Goal: Task Accomplishment & Management: Manage account settings

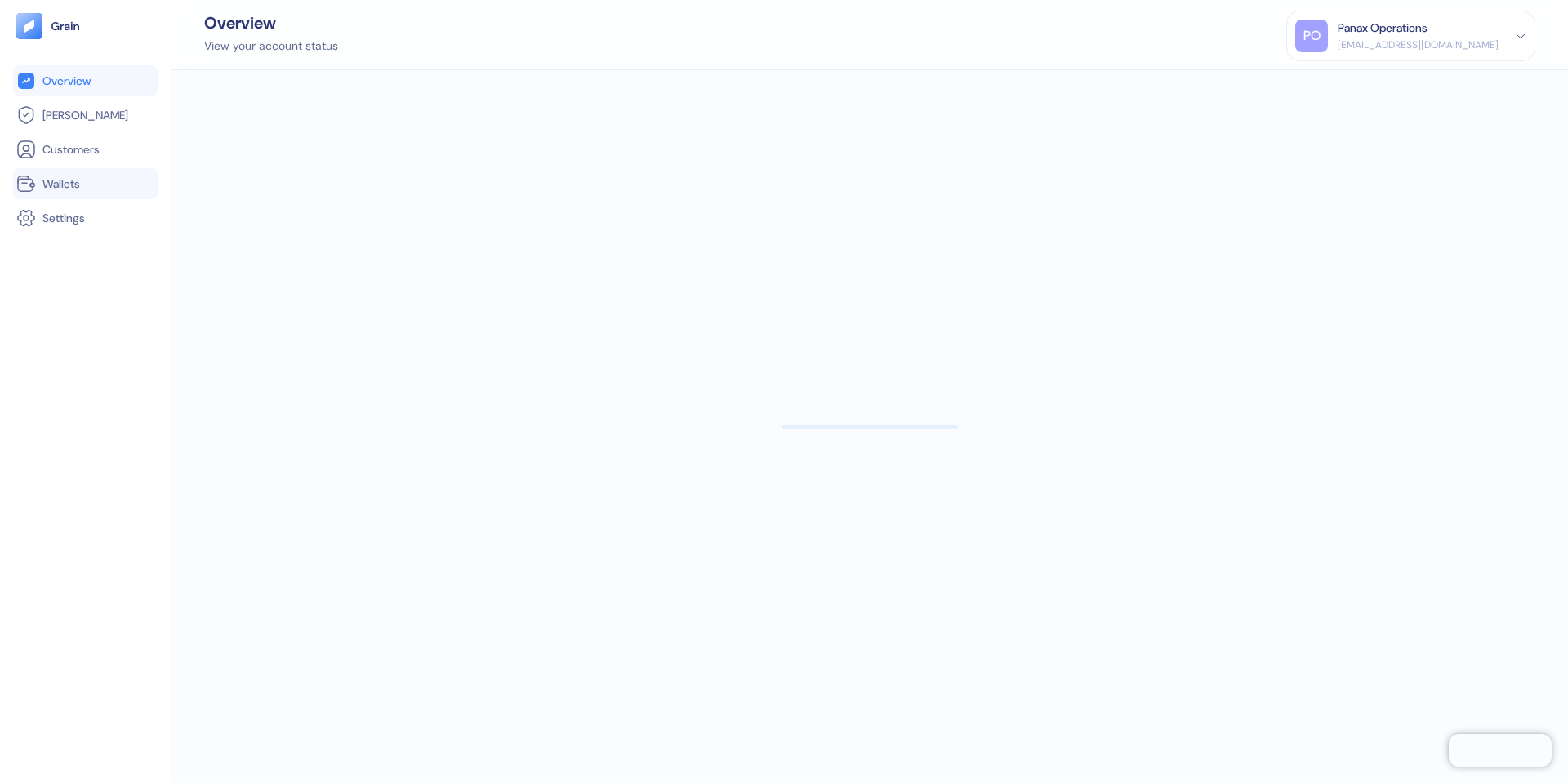
click at [79, 174] on link "Wallets" at bounding box center [85, 184] width 138 height 20
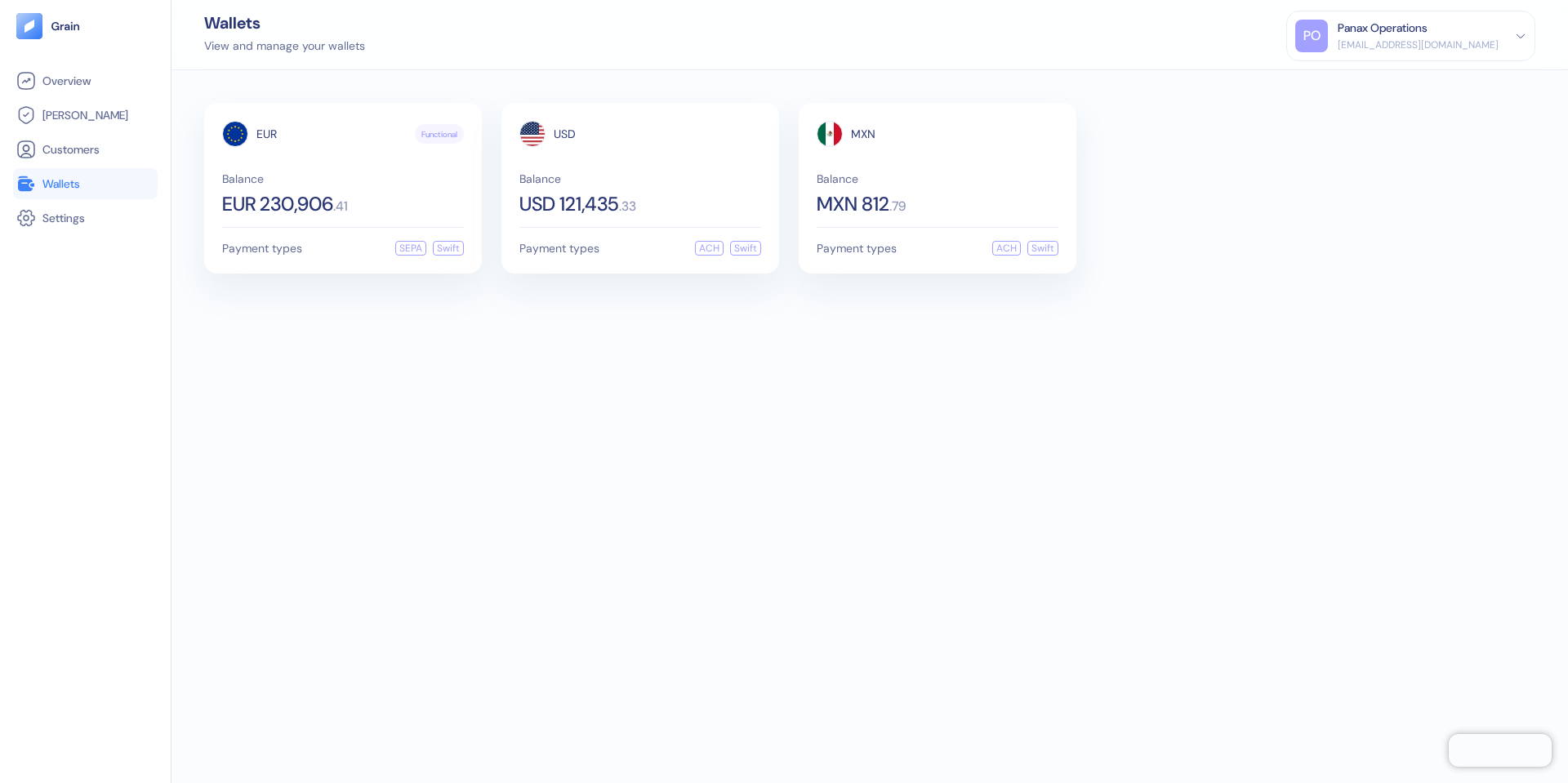
click at [1383, 33] on div "Panax Operations" at bounding box center [1382, 28] width 90 height 17
click at [1361, 81] on div "Sign Out" at bounding box center [1339, 81] width 45 height 17
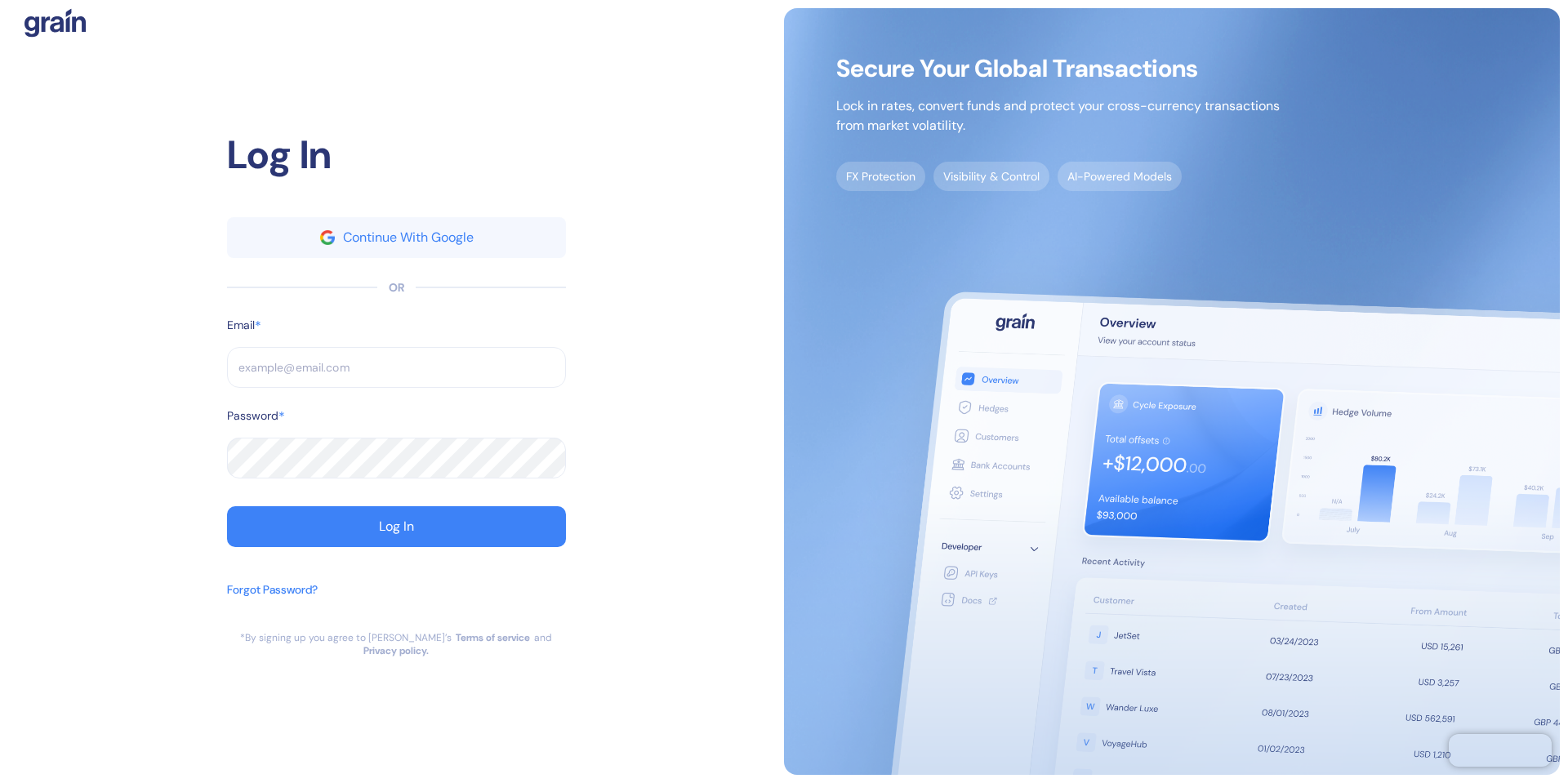
click at [355, 386] on input "text" at bounding box center [396, 367] width 339 height 41
type input "[EMAIL_ADDRESS][DOMAIN_NAME]"
